Goal: Transaction & Acquisition: Purchase product/service

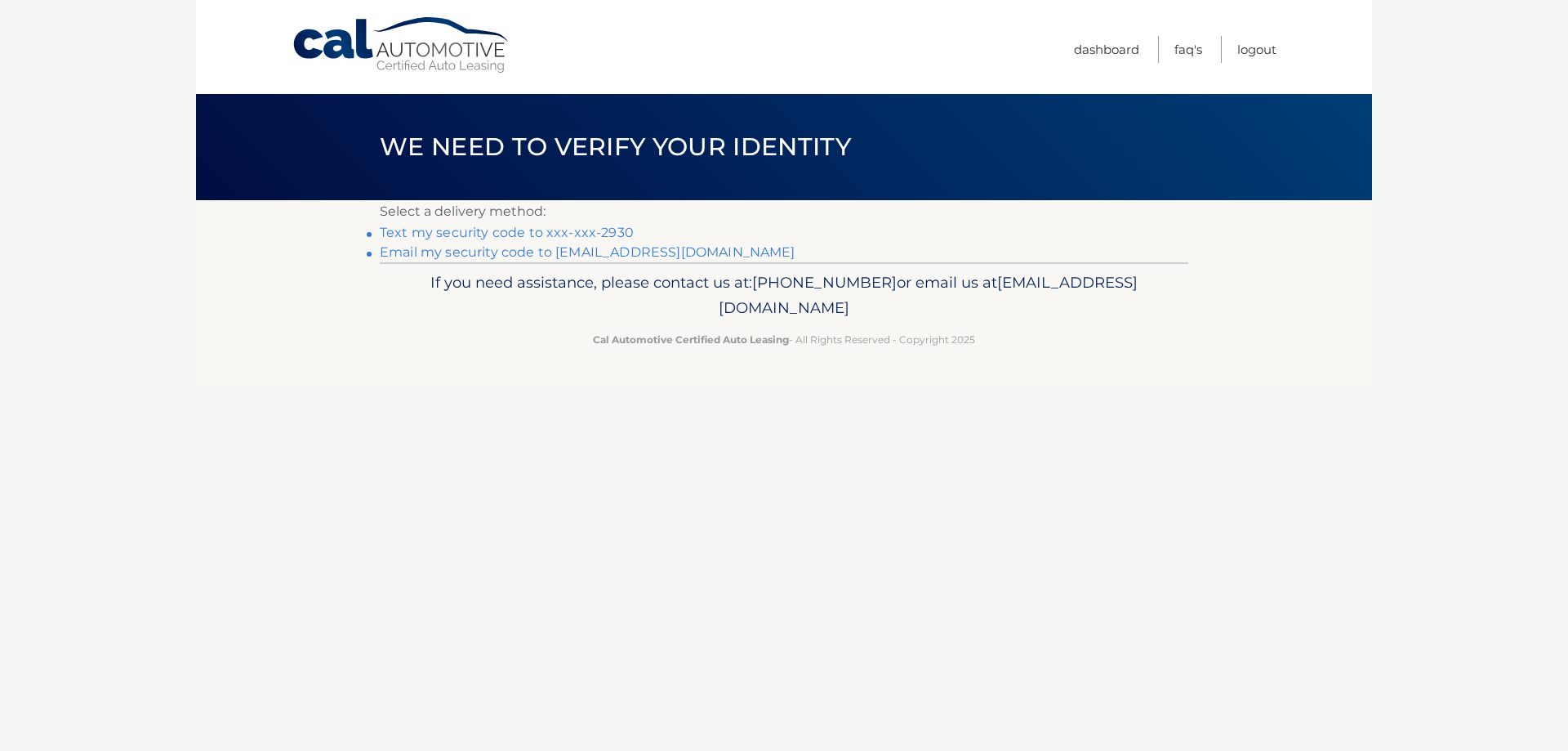
click at [535, 248] on link "Email my security code to k********@verizon.net" at bounding box center [587, 252] width 415 height 15
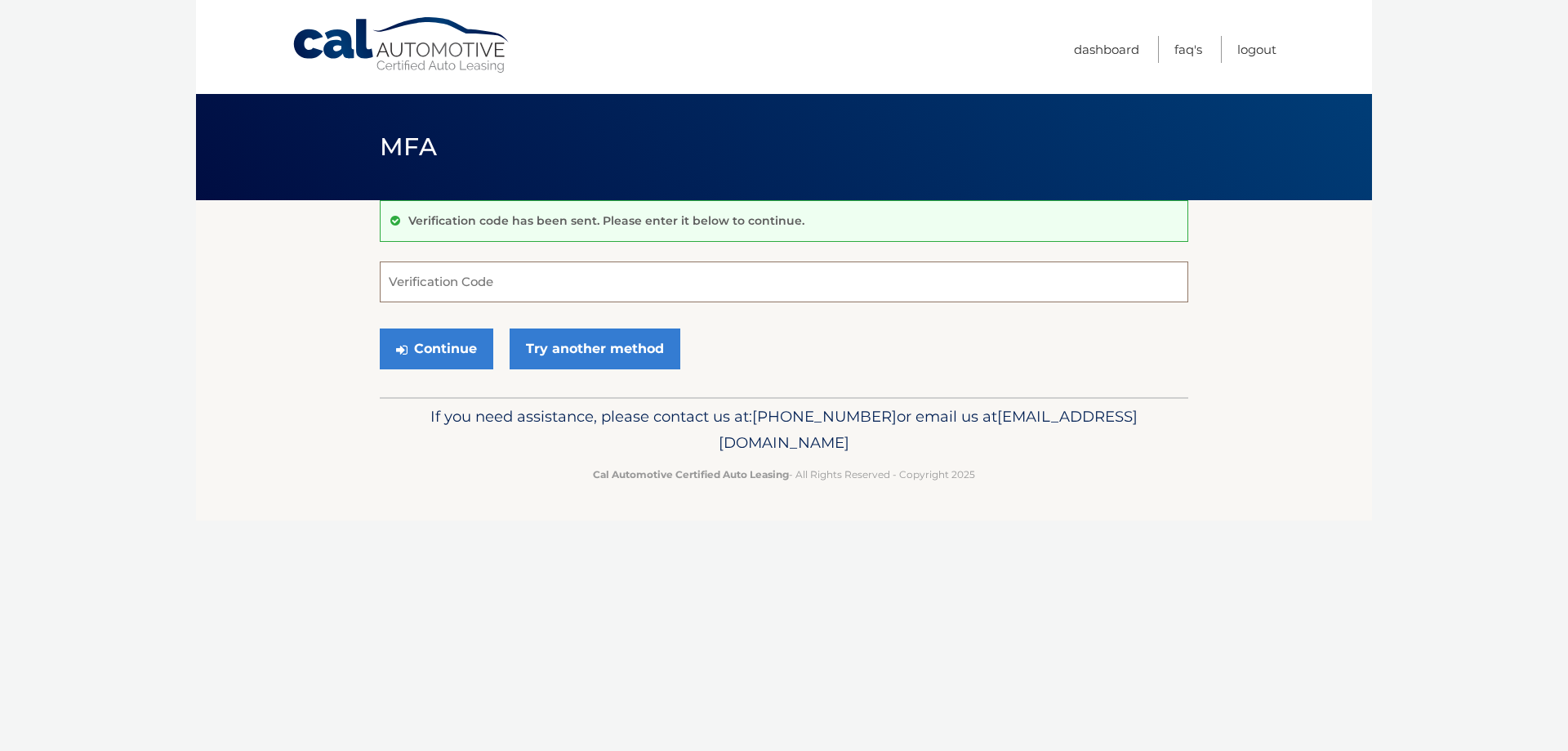
click at [620, 277] on input "Verification Code" at bounding box center [783, 282] width 809 height 41
type input "753040"
click at [432, 350] on button "Continue" at bounding box center [436, 348] width 114 height 41
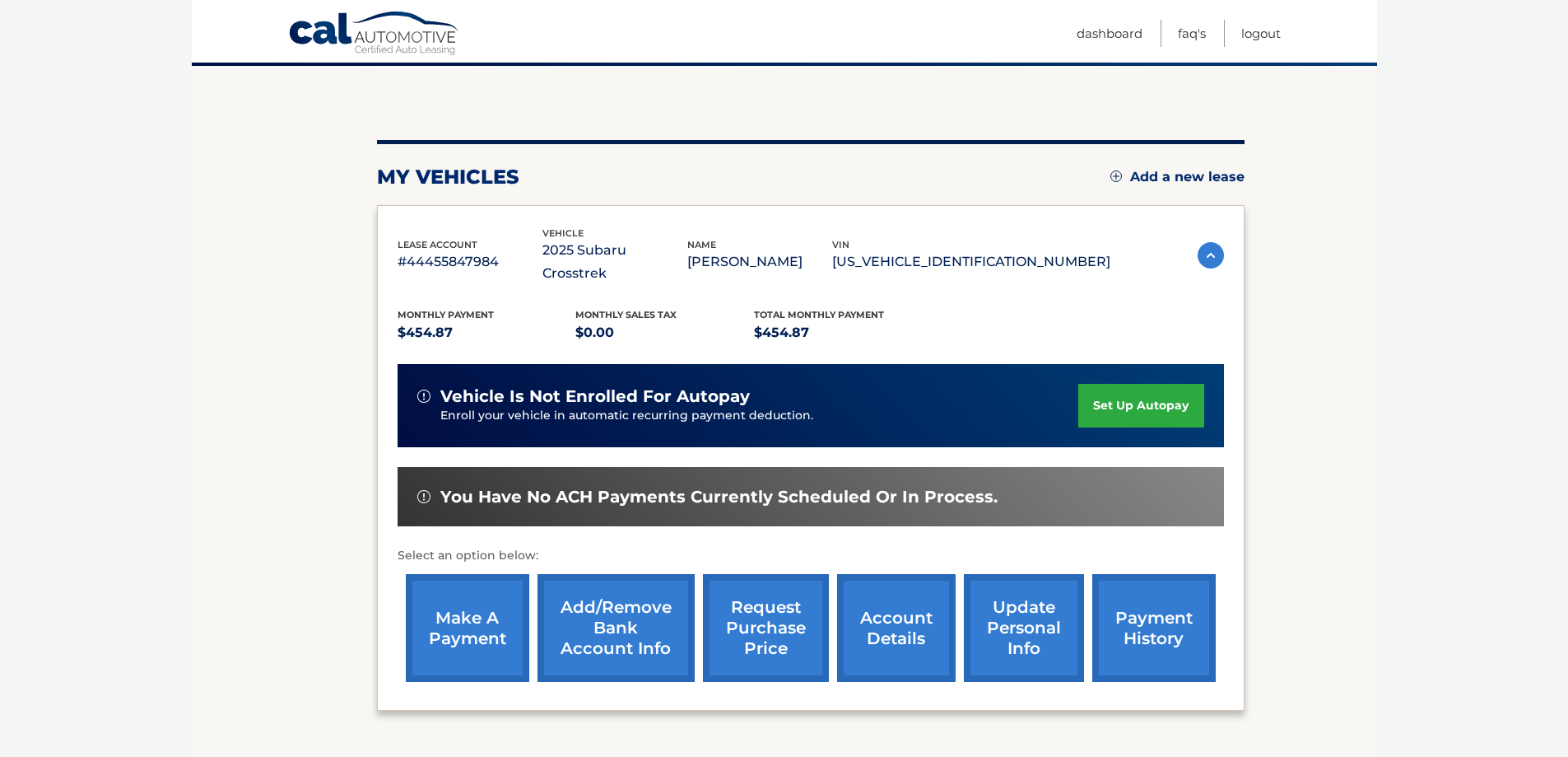
scroll to position [164, 0]
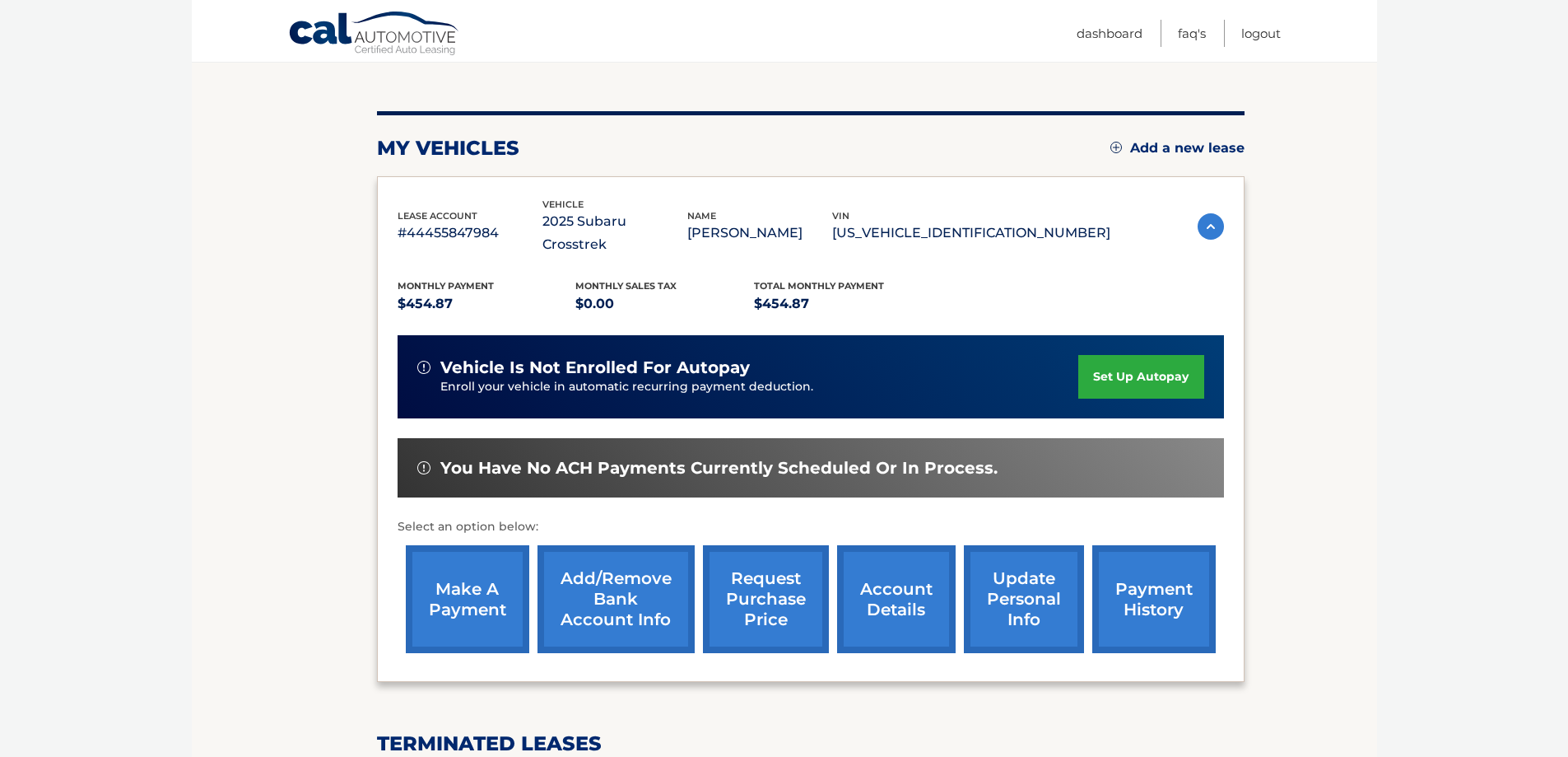
click at [440, 569] on link "make a payment" at bounding box center [467, 598] width 123 height 108
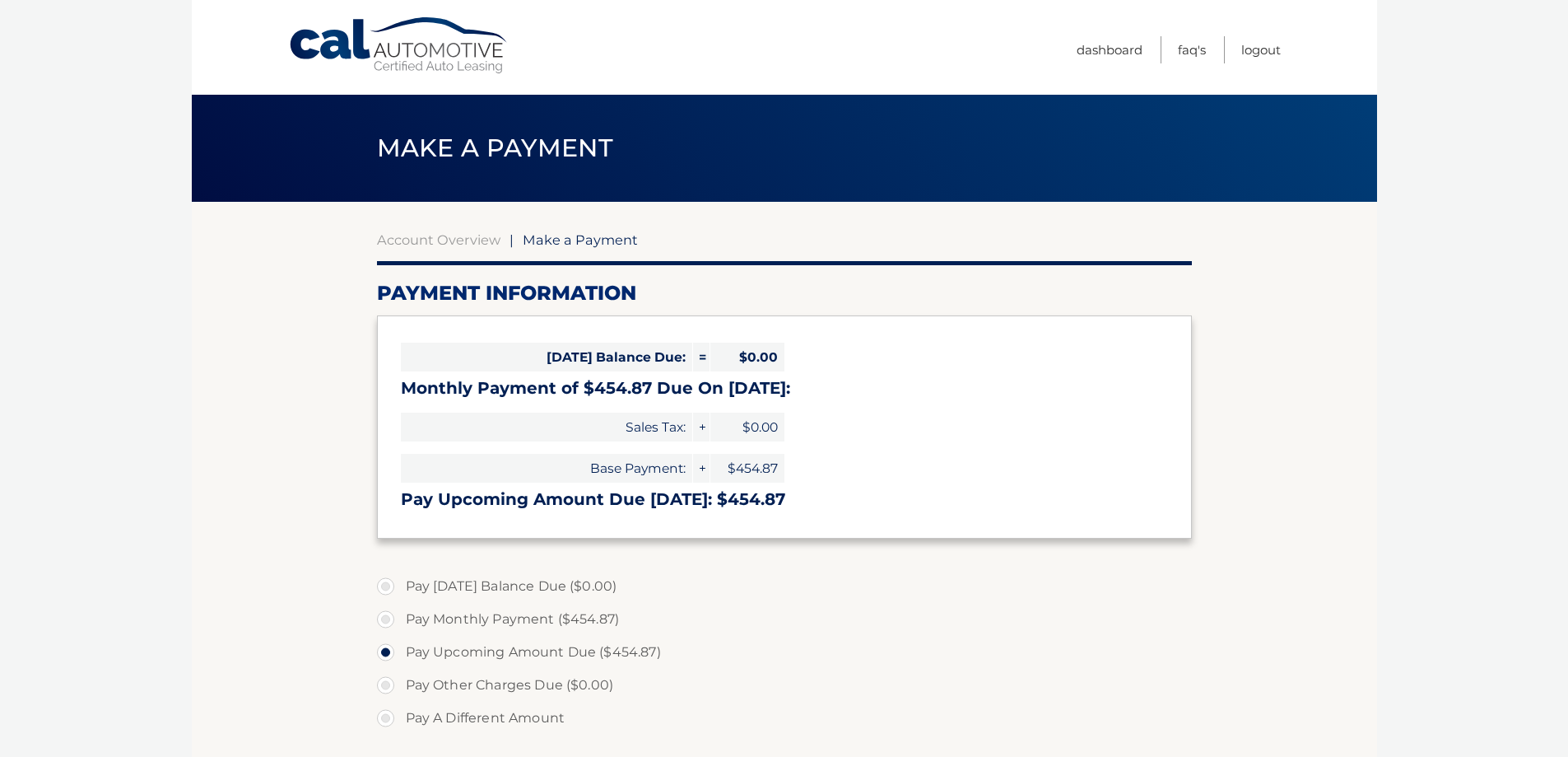
select select "OWRmMjk4ZGMtMjI1Ny00ZDk4LTgzZGQtNjcwZDZhMzg4NmUy"
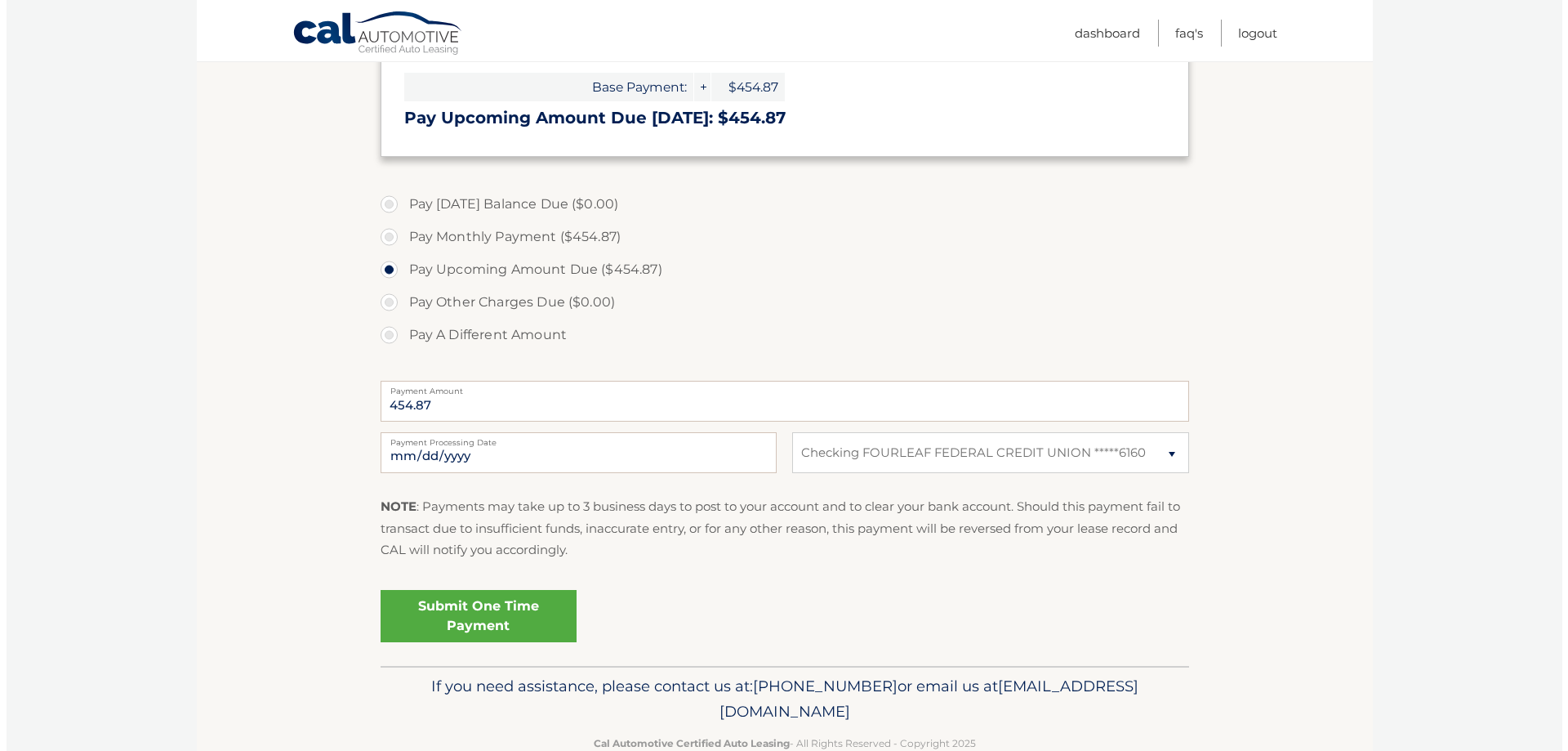
scroll to position [416, 0]
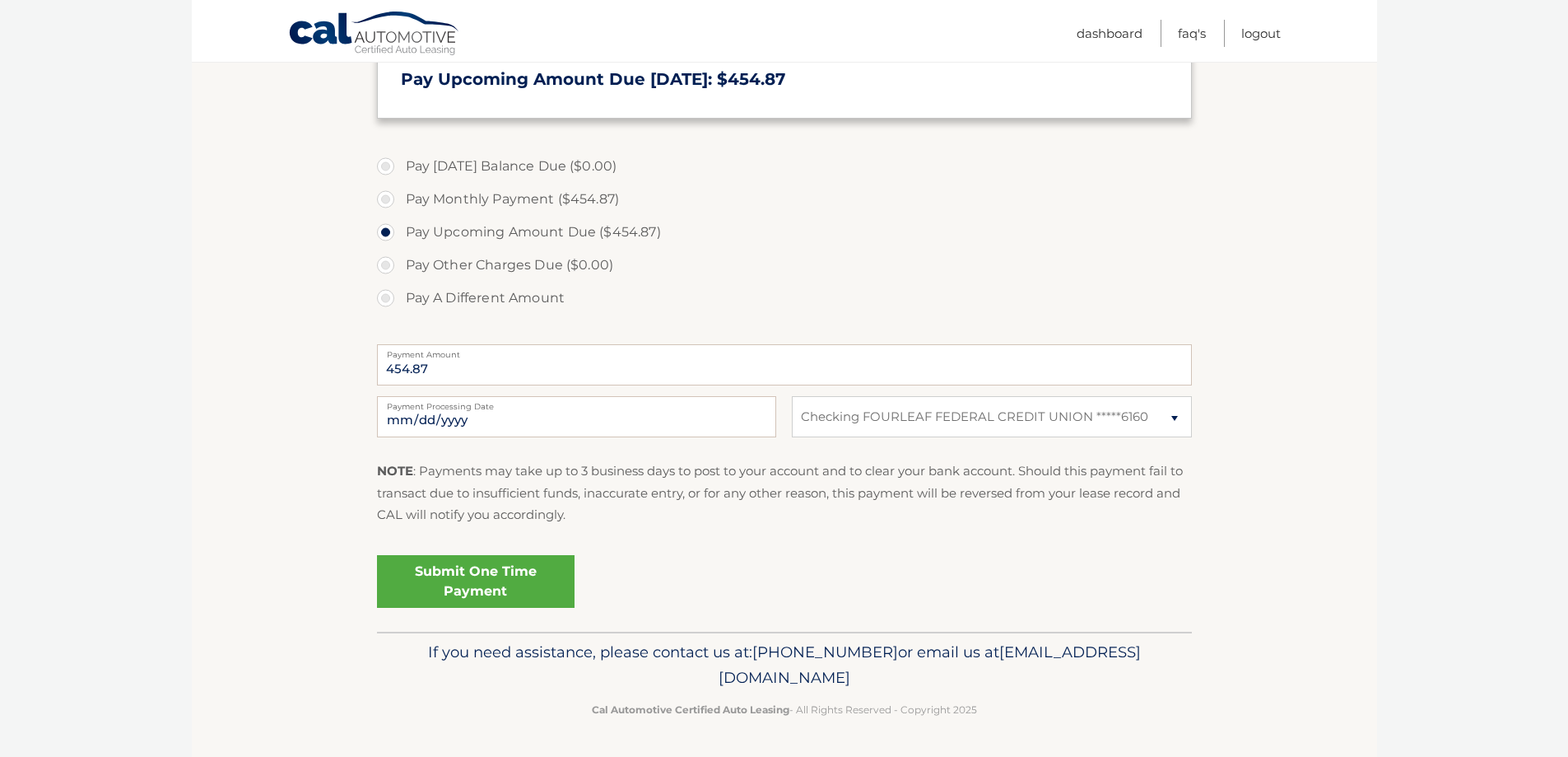
click at [512, 582] on link "Submit One Time Payment" at bounding box center [475, 581] width 198 height 53
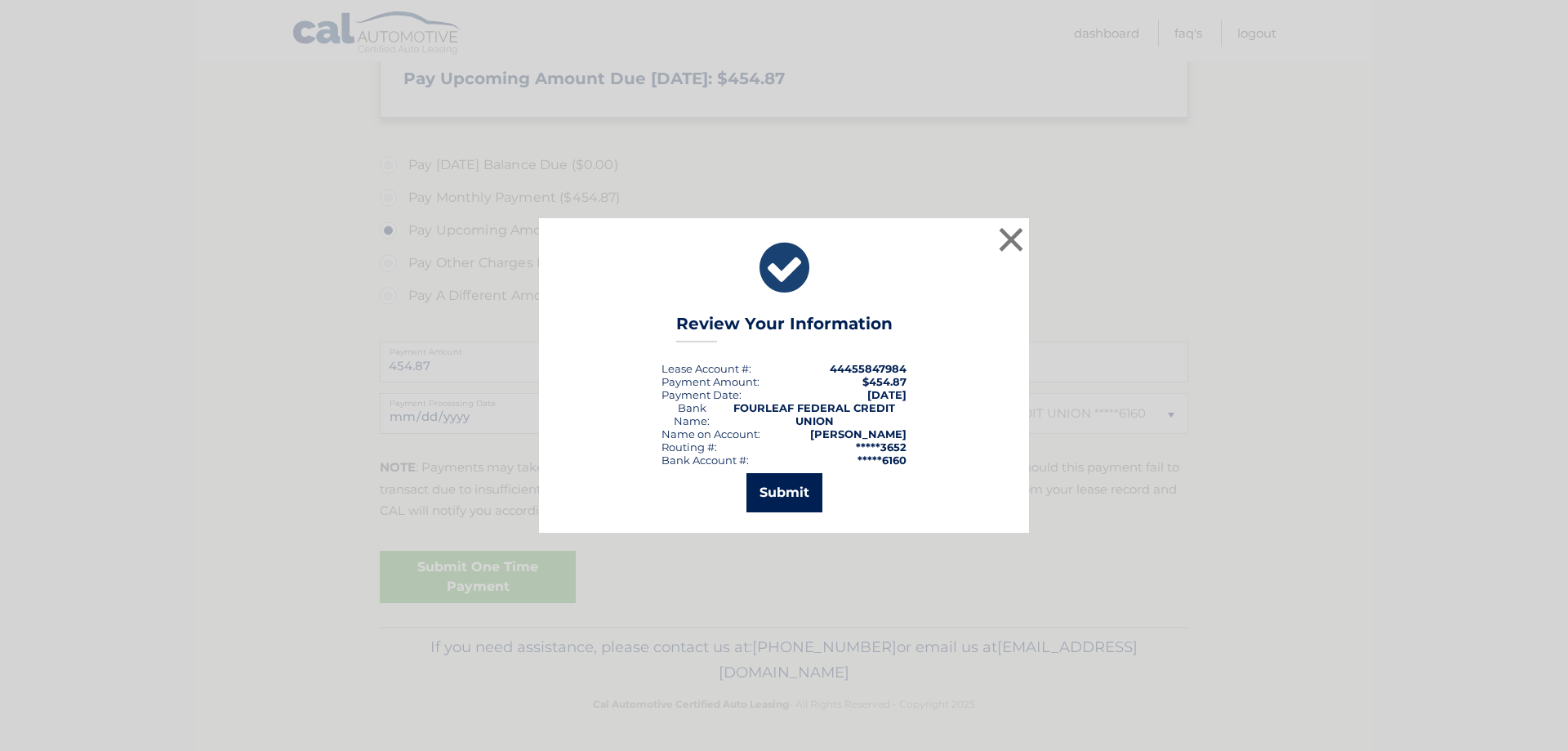
click at [787, 492] on button "Submit" at bounding box center [784, 492] width 76 height 39
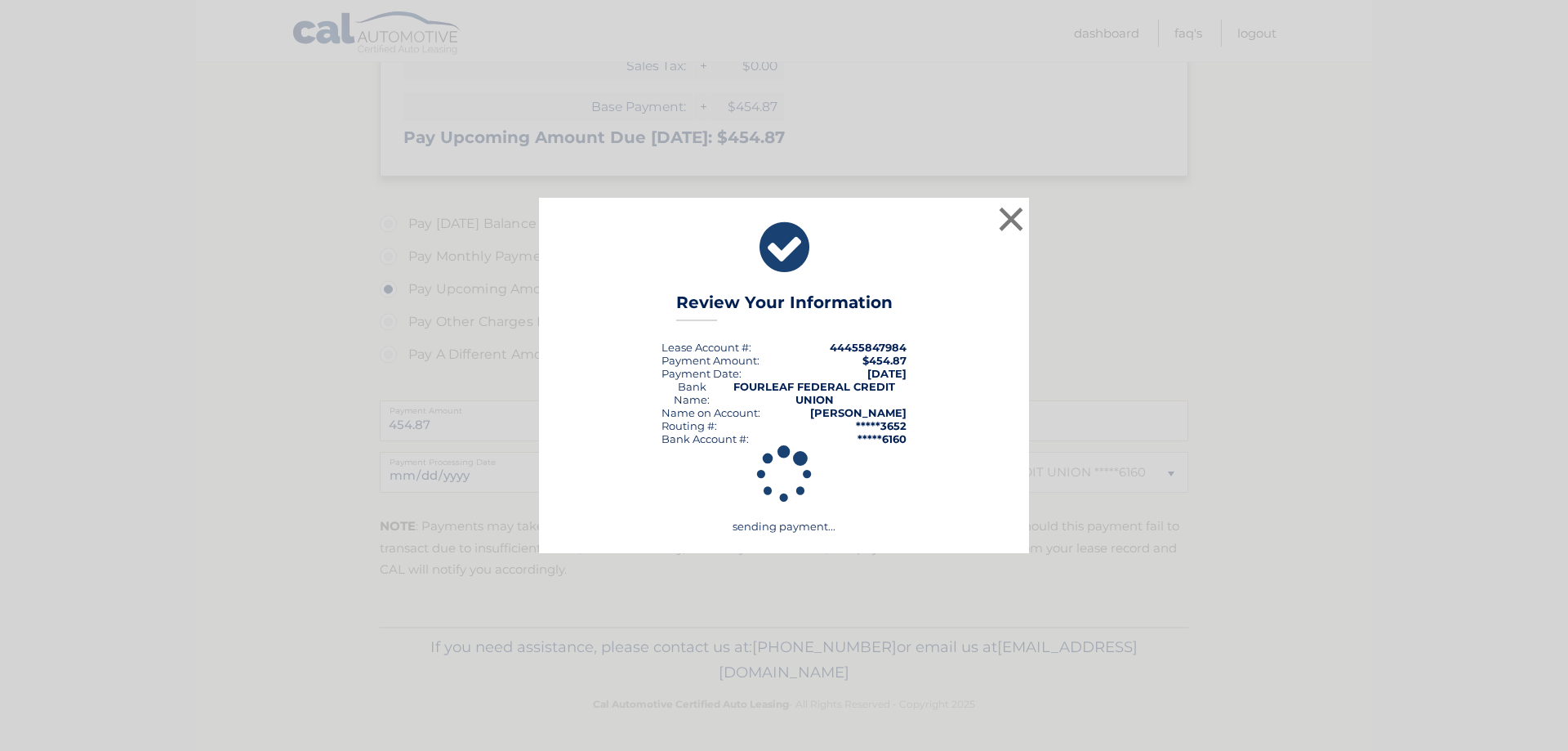
scroll to position [357, 0]
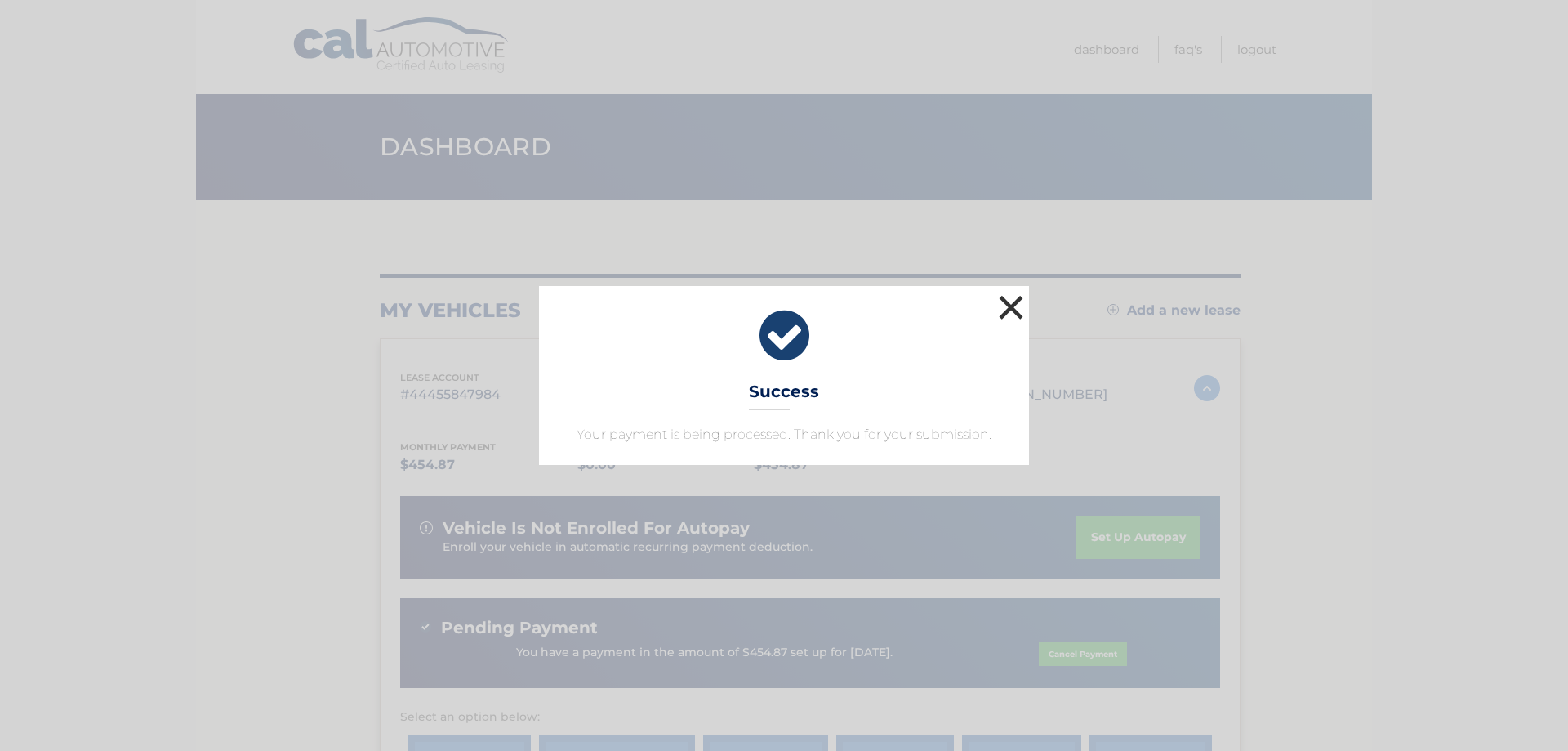
click at [1020, 303] on button "×" at bounding box center [1011, 307] width 32 height 32
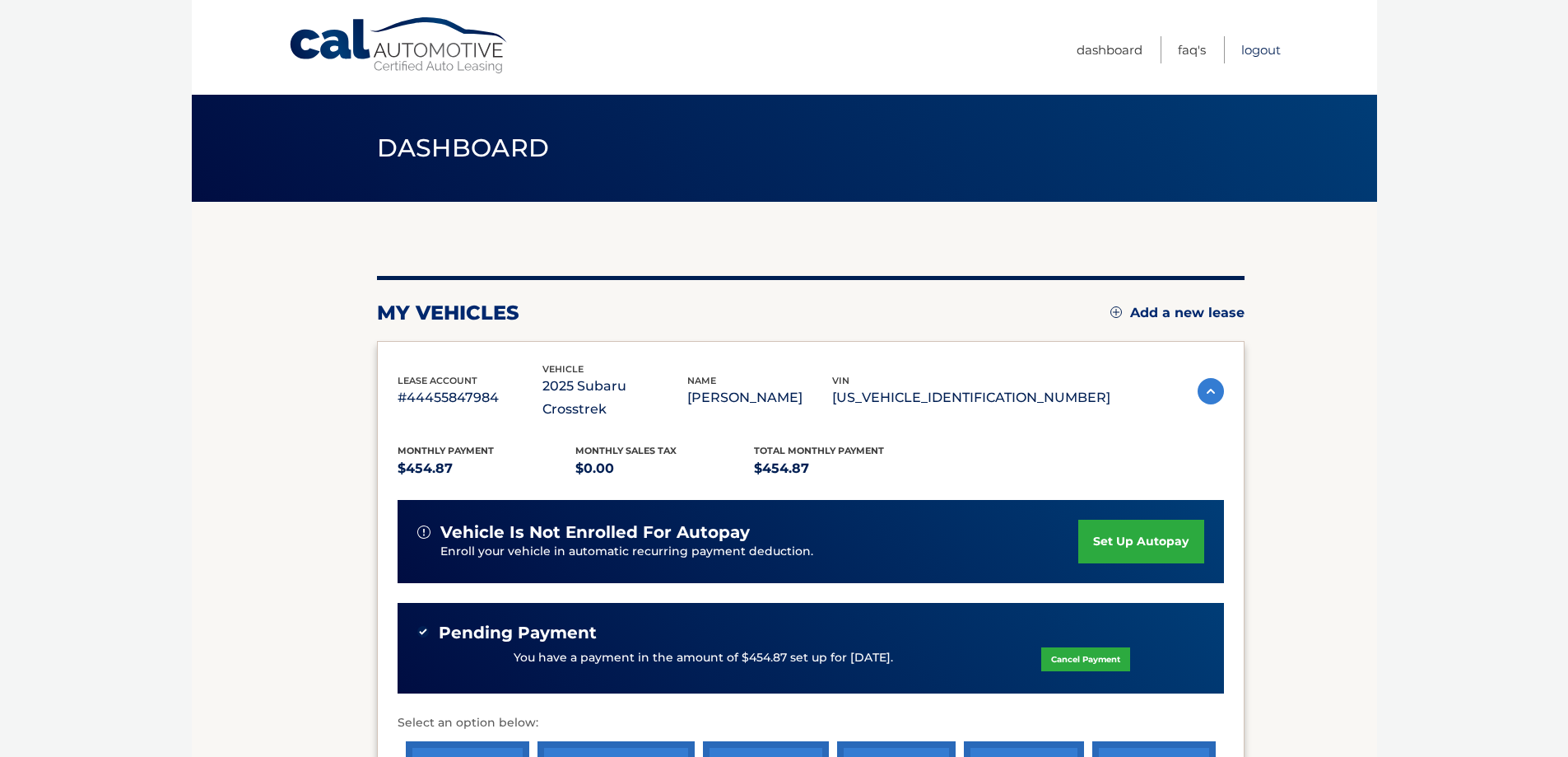
click at [1245, 54] on link "Logout" at bounding box center [1260, 50] width 39 height 27
